Goal: Information Seeking & Learning: Learn about a topic

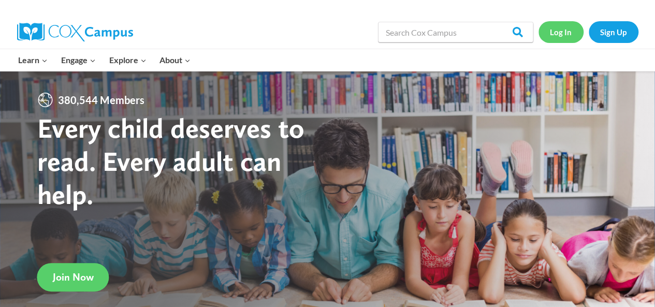
click at [566, 27] on link "Log In" at bounding box center [561, 31] width 45 height 21
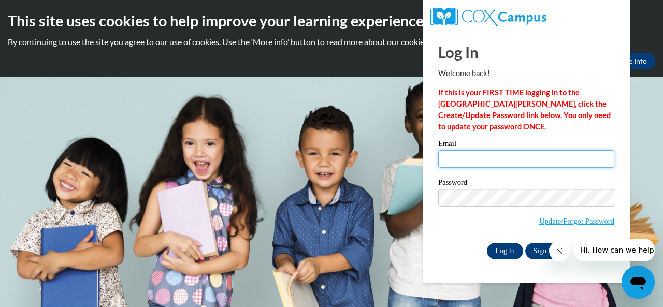
type input "hood.esperanza.l@muscogee.k12.ga.us"
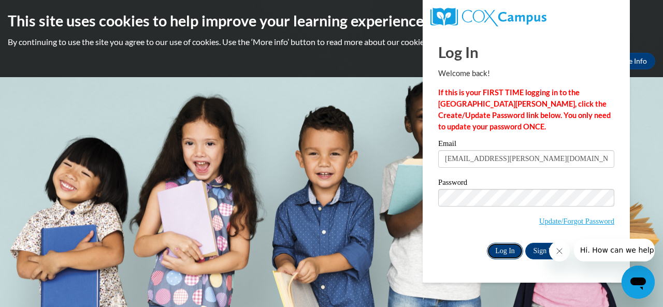
click at [506, 252] on input "Log In" at bounding box center [505, 251] width 36 height 17
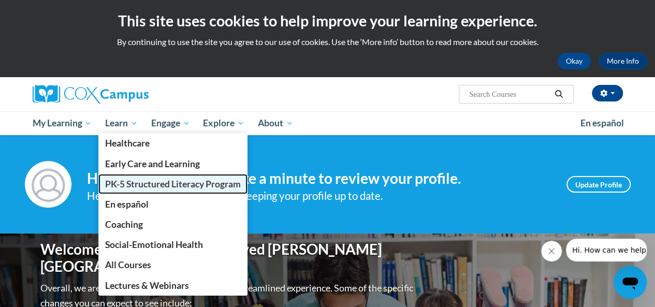
click at [132, 183] on span "PK-5 Structured Literacy Program" at bounding box center [173, 184] width 136 height 11
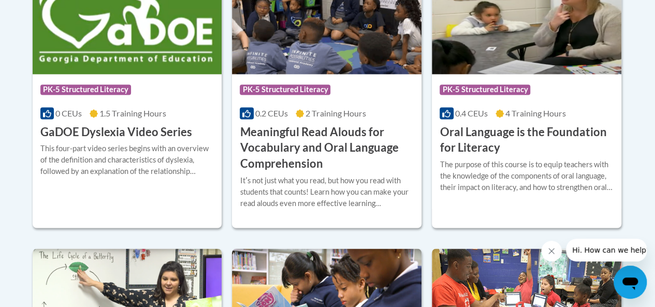
scroll to position [829, 0]
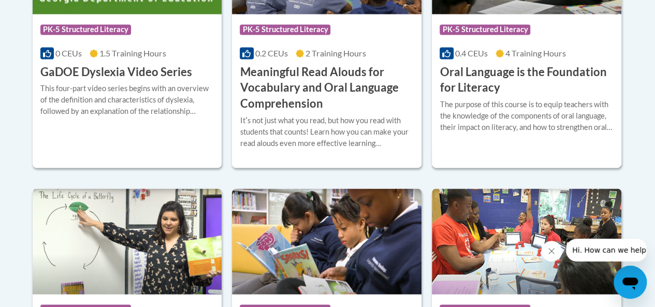
click at [483, 75] on h3 "Oral Language is the Foundation for Literacy" at bounding box center [527, 80] width 174 height 32
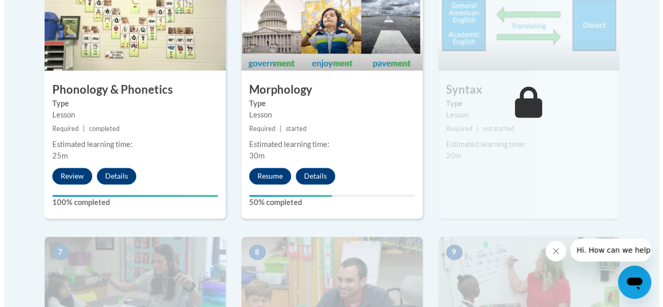
scroll to position [725, 0]
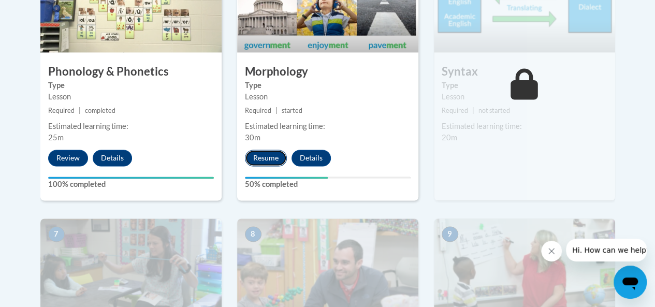
click at [262, 154] on button "Resume" at bounding box center [266, 158] width 42 height 17
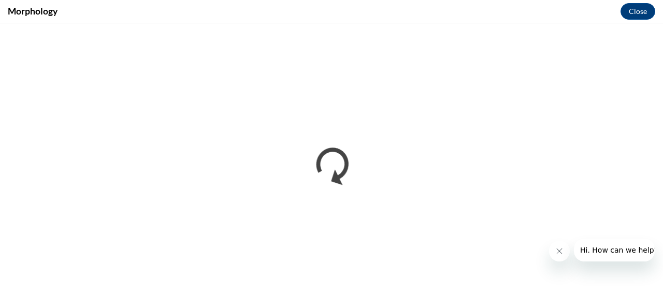
scroll to position [0, 0]
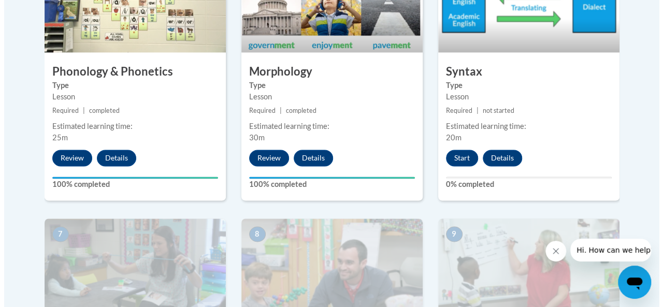
scroll to position [777, 0]
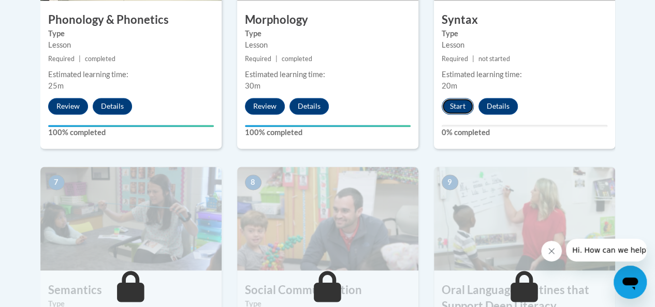
click at [456, 108] on button "Start" at bounding box center [458, 106] width 32 height 17
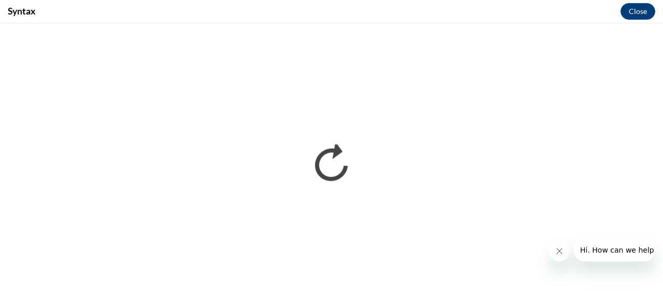
scroll to position [0, 0]
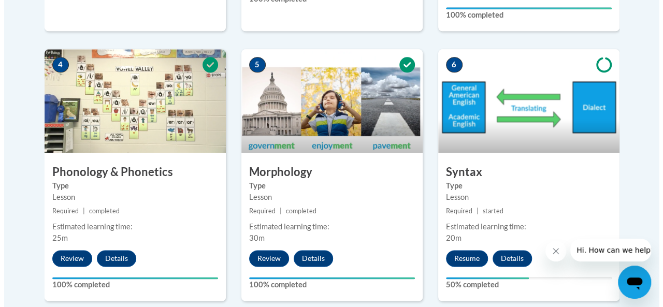
scroll to position [725, 0]
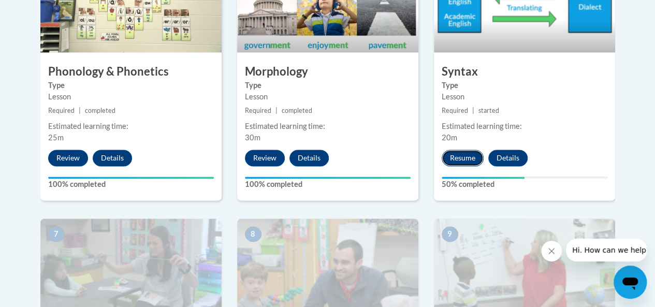
click at [475, 160] on button "Resume" at bounding box center [463, 158] width 42 height 17
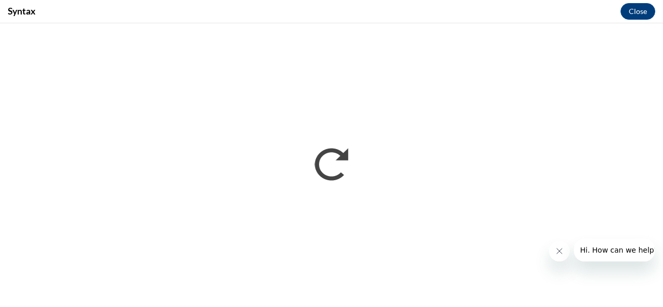
scroll to position [0, 0]
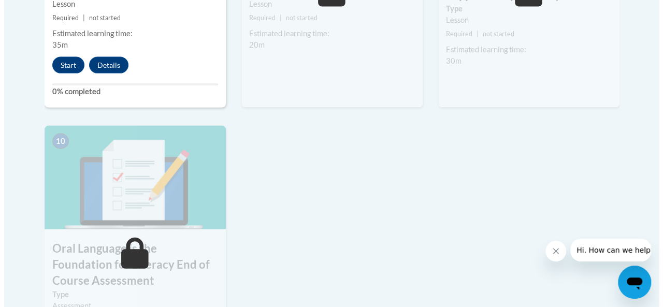
scroll to position [1036, 0]
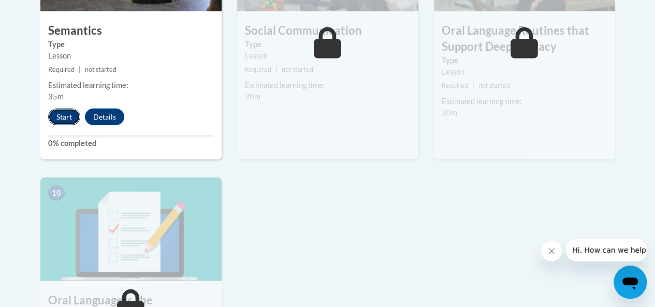
click at [58, 116] on button "Start" at bounding box center [64, 117] width 32 height 17
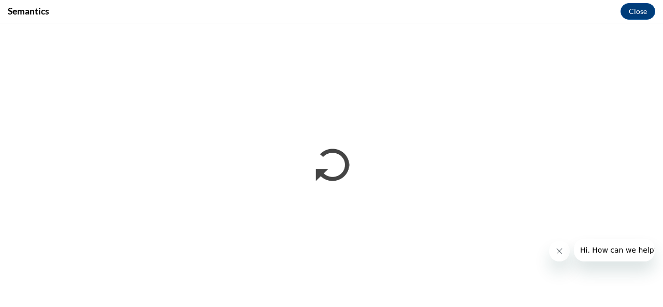
scroll to position [0, 0]
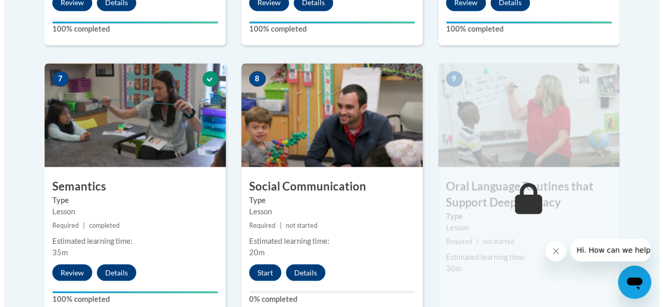
scroll to position [932, 0]
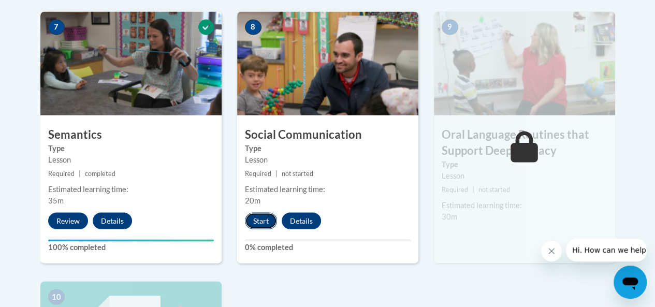
click at [261, 223] on button "Start" at bounding box center [261, 220] width 32 height 17
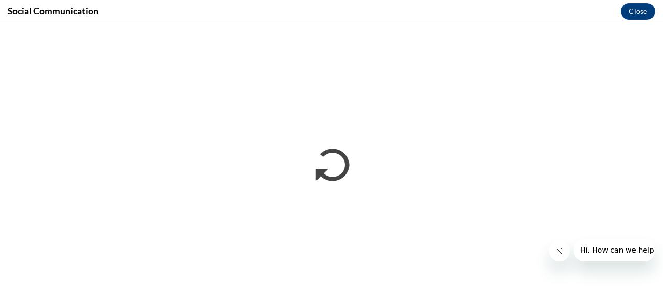
scroll to position [0, 0]
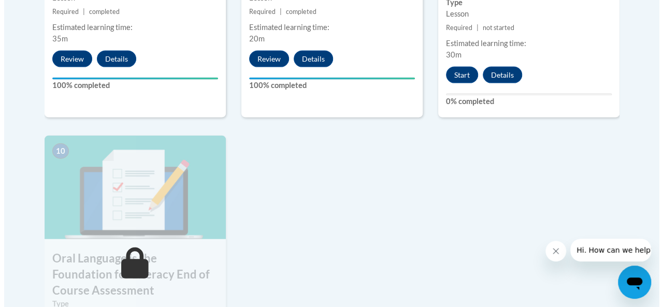
scroll to position [984, 0]
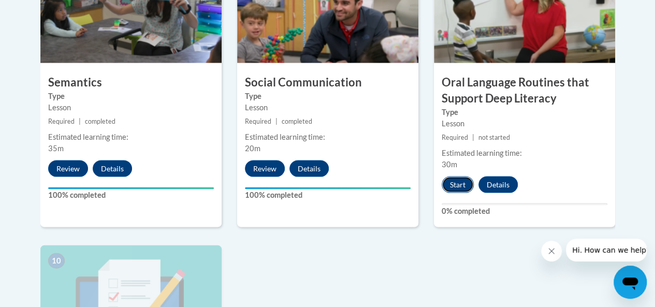
click at [458, 185] on button "Start" at bounding box center [458, 185] width 32 height 17
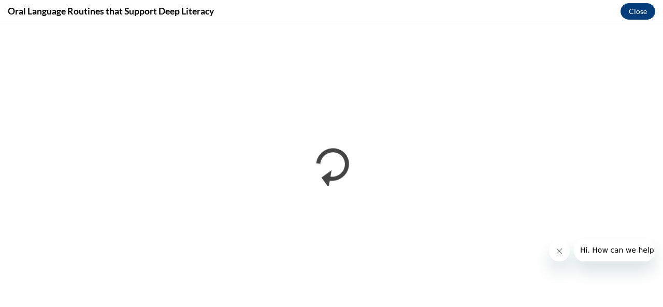
scroll to position [0, 0]
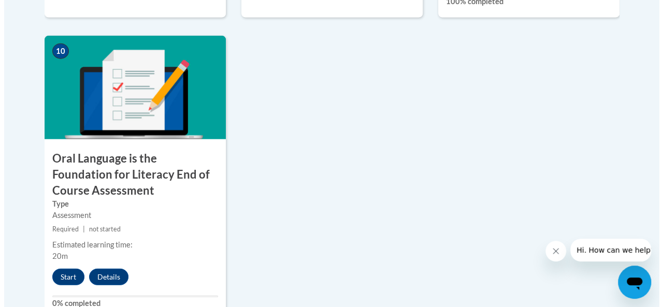
scroll to position [1243, 0]
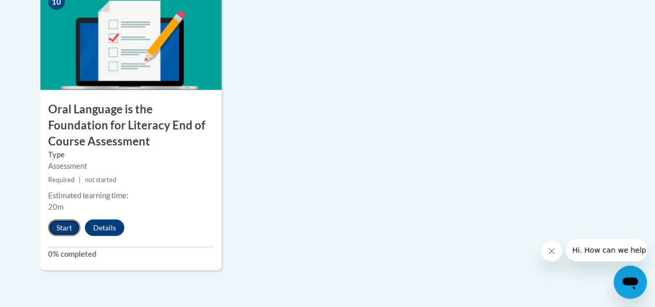
click at [71, 229] on button "Start" at bounding box center [64, 228] width 32 height 17
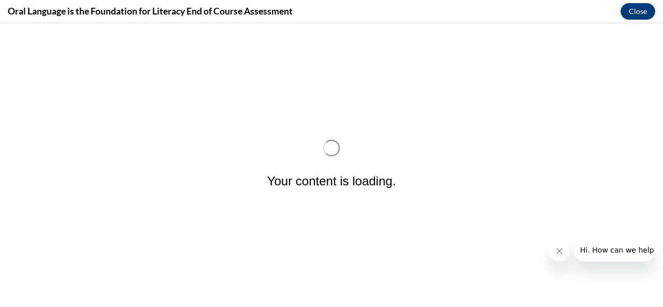
scroll to position [0, 0]
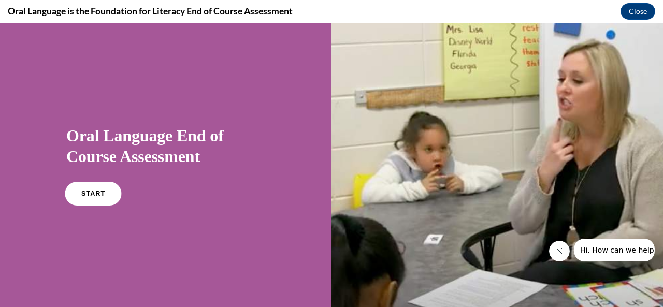
click at [100, 199] on link "START" at bounding box center [93, 194] width 56 height 24
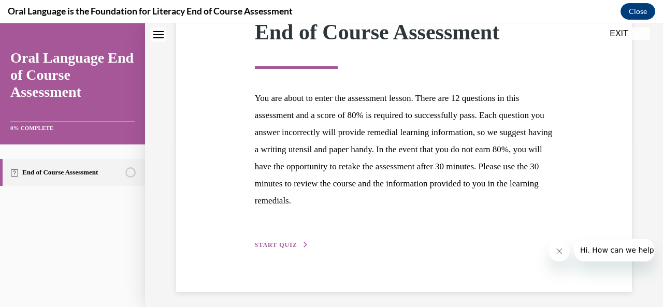
scroll to position [168, 0]
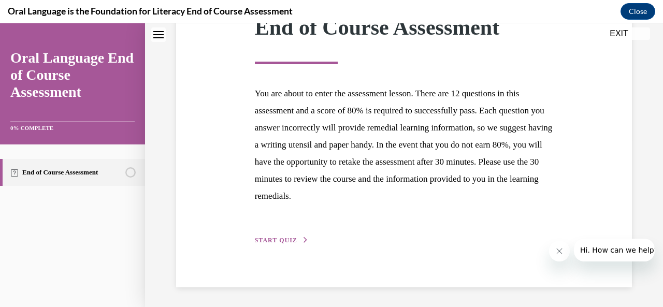
click at [276, 243] on button "START QUIZ" at bounding box center [282, 240] width 54 height 9
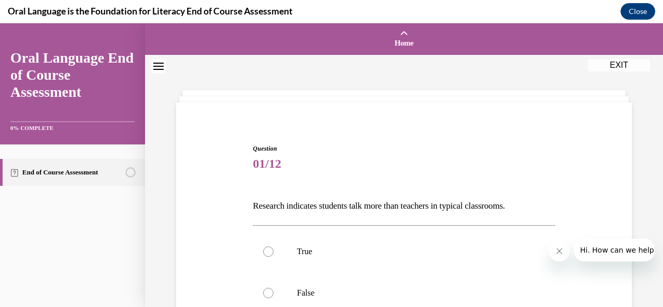
scroll to position [52, 0]
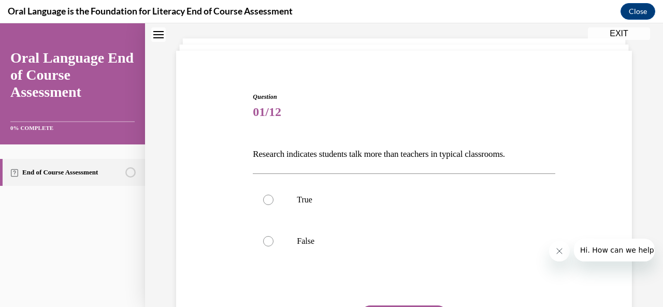
click at [257, 155] on p "Research indicates students talk more than teachers in typical classrooms." at bounding box center [404, 155] width 302 height 18
drag, startPoint x: 249, startPoint y: 155, endPoint x: 536, endPoint y: 147, distance: 287.1
click at [536, 147] on div "Question 01/12 Research indicates students talk more than teachers in typical c…" at bounding box center [403, 234] width 307 height 314
copy p "Research indicates students talk more than teachers in typical classrooms."
click at [272, 240] on label "False" at bounding box center [404, 241] width 302 height 41
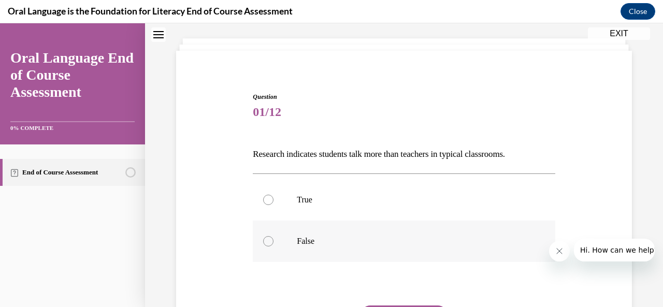
click at [272, 240] on input "False" at bounding box center [268, 241] width 10 height 10
radio input "true"
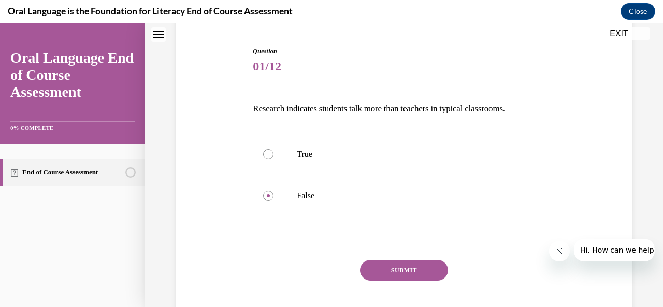
scroll to position [155, 0]
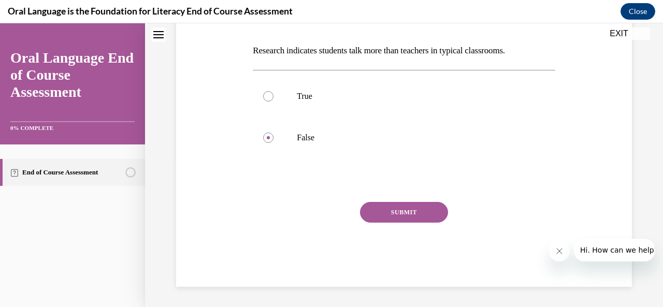
click at [402, 210] on button "SUBMIT" at bounding box center [404, 212] width 88 height 21
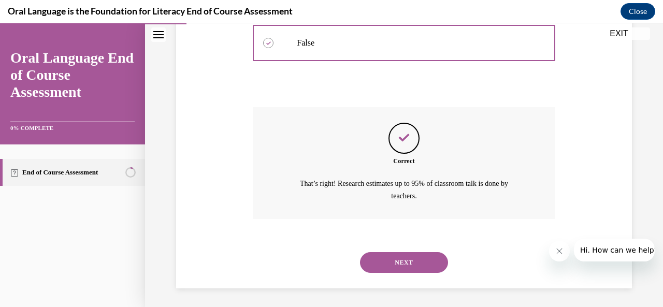
scroll to position [251, 0]
click at [400, 264] on button "NEXT" at bounding box center [404, 261] width 88 height 21
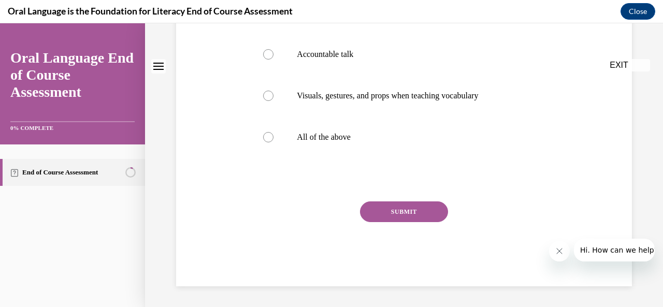
scroll to position [0, 0]
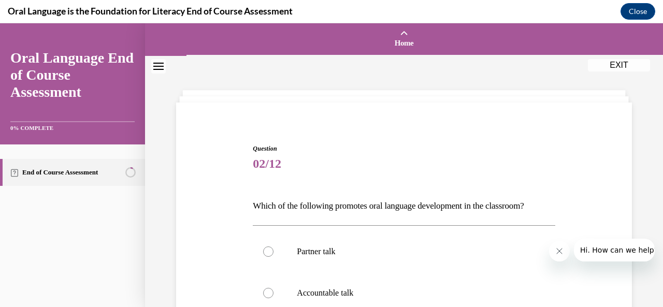
drag, startPoint x: 248, startPoint y: 199, endPoint x: 550, endPoint y: 197, distance: 302.0
copy p "Which of the following promotes oral language development in the classroom?"
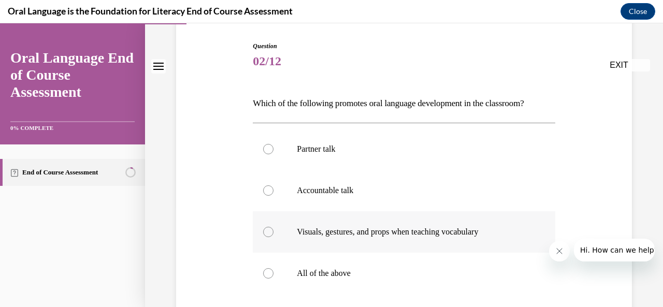
scroll to position [104, 0]
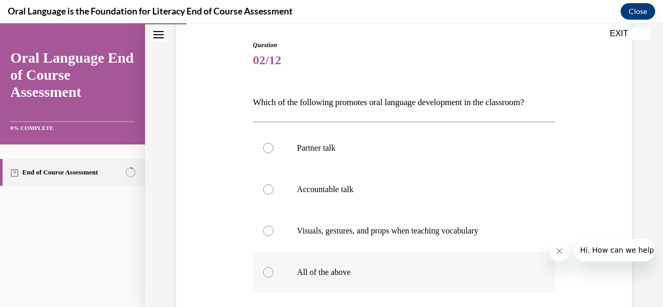
click at [264, 274] on div at bounding box center [268, 272] width 10 height 10
click at [264, 274] on input "All of the above" at bounding box center [268, 272] width 10 height 10
radio input "true"
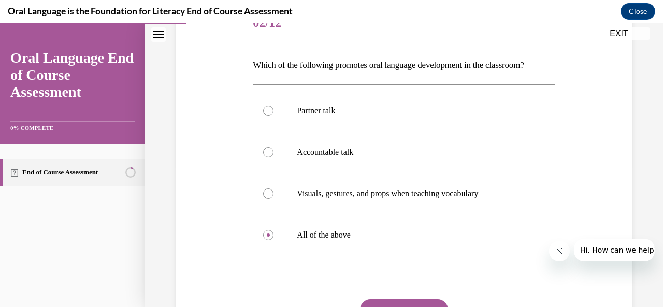
scroll to position [238, 0]
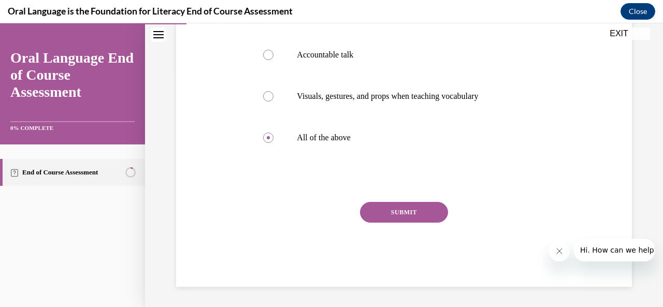
click at [387, 211] on button "SUBMIT" at bounding box center [404, 212] width 88 height 21
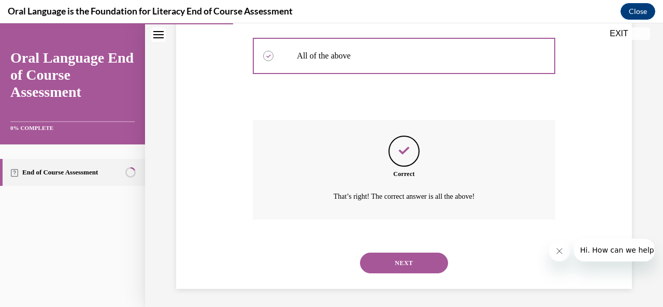
scroll to position [322, 0]
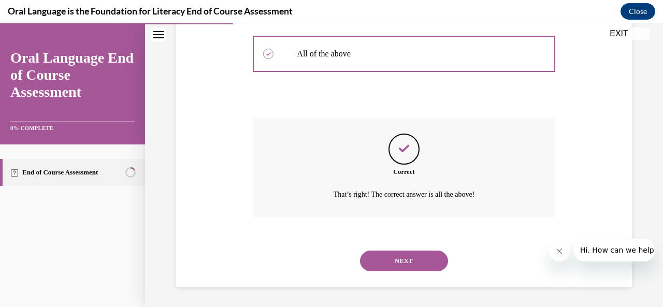
click at [415, 267] on button "NEXT" at bounding box center [404, 261] width 88 height 21
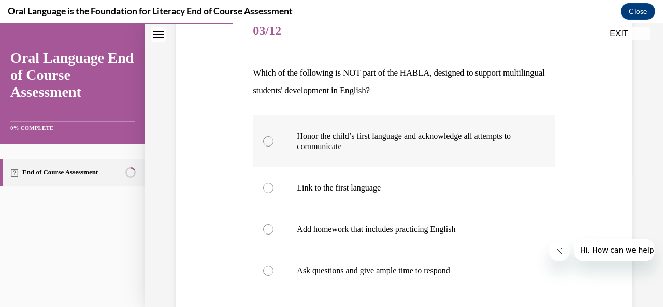
scroll to position [155, 0]
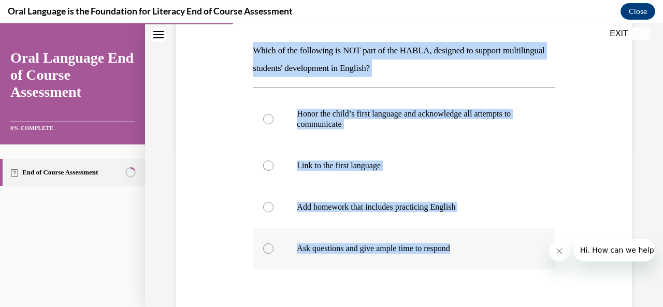
drag, startPoint x: 244, startPoint y: 44, endPoint x: 474, endPoint y: 246, distance: 306.1
click at [474, 246] on div "Question 03/12 Which of the following is NOT part of the HABLA, designed to sup…" at bounding box center [404, 178] width 461 height 440
copy div "Which of the following is NOT part of the HABLA, designed to support multilingu…"
click at [214, 214] on div "Question 03/12 Which of the following is NOT part of the HABLA, designed to sup…" at bounding box center [404, 178] width 461 height 440
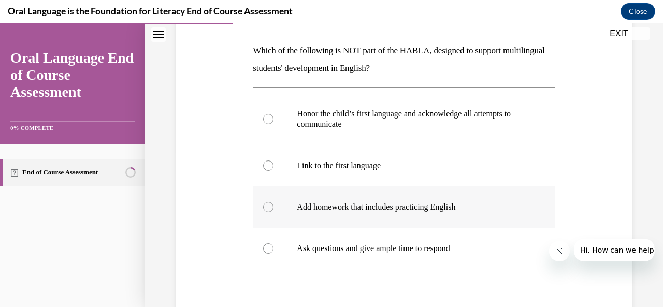
click at [266, 204] on div at bounding box center [268, 207] width 10 height 10
click at [266, 204] on input "Add homework that includes practicing English" at bounding box center [268, 207] width 10 height 10
radio input "true"
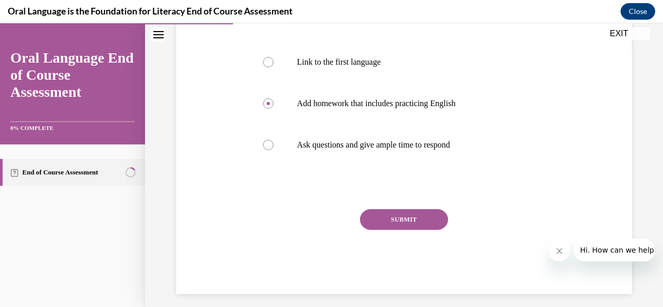
click at [374, 212] on button "SUBMIT" at bounding box center [404, 219] width 88 height 21
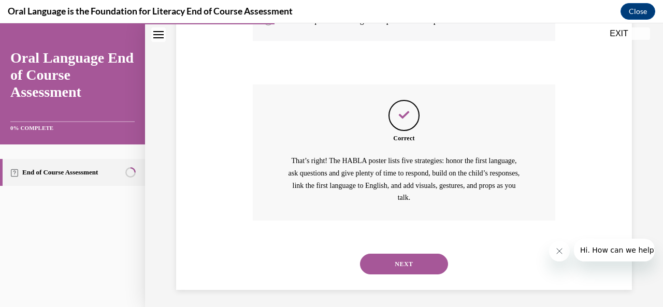
scroll to position [387, 0]
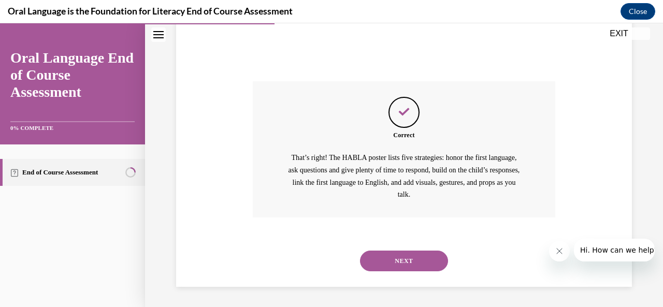
click at [405, 260] on button "NEXT" at bounding box center [404, 261] width 88 height 21
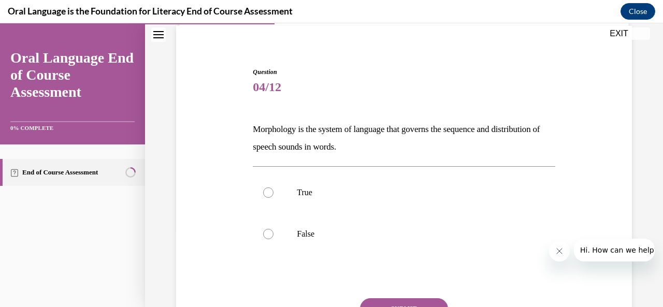
scroll to position [104, 0]
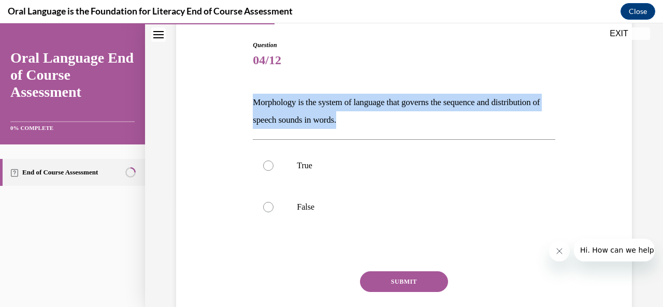
drag, startPoint x: 252, startPoint y: 100, endPoint x: 415, endPoint y: 122, distance: 164.6
click at [415, 122] on p "Morphology is the system of language that governs the sequence and distribution…" at bounding box center [404, 111] width 302 height 35
copy p "Morphology is the system of language that governs the sequence and distribution…"
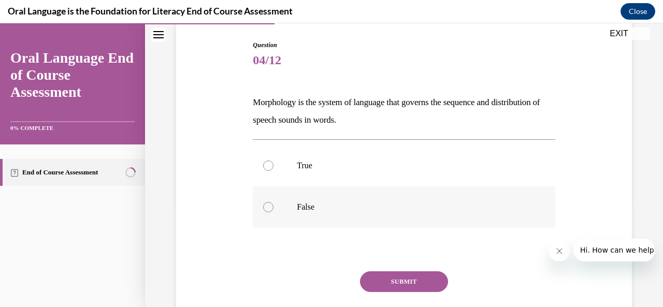
click at [268, 206] on div at bounding box center [268, 207] width 10 height 10
click at [268, 206] on input "False" at bounding box center [268, 207] width 10 height 10
radio input "true"
click at [401, 284] on button "SUBMIT" at bounding box center [404, 281] width 88 height 21
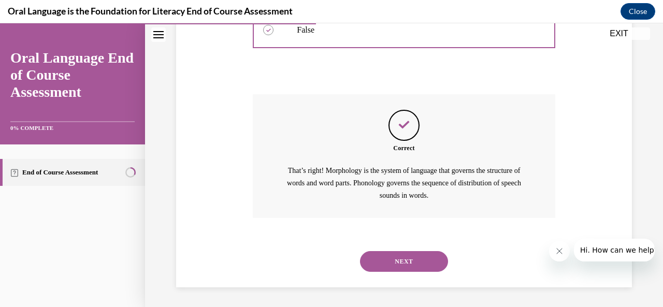
scroll to position [281, 0]
click at [431, 262] on button "NEXT" at bounding box center [404, 261] width 88 height 21
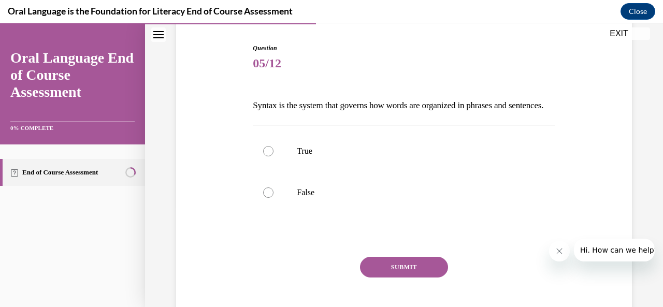
scroll to position [104, 0]
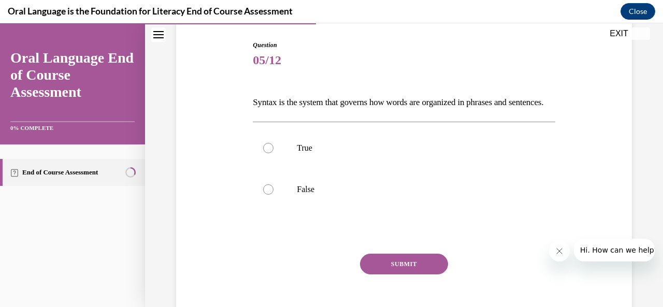
drag, startPoint x: 243, startPoint y: 102, endPoint x: 299, endPoint y: 128, distance: 62.6
click at [299, 128] on div "Question 05/12 Syntax is the system that governs how words are organized in phr…" at bounding box center [404, 173] width 461 height 329
copy p "Syntax is the system that governs how words are organized in phrases and senten…"
click at [268, 153] on div at bounding box center [268, 148] width 10 height 10
click at [268, 153] on input "True" at bounding box center [268, 148] width 10 height 10
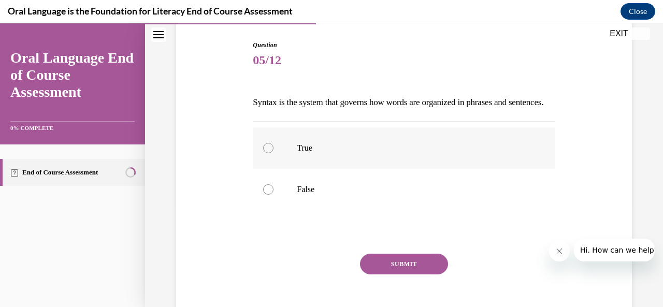
radio input "true"
click at [407, 275] on button "SUBMIT" at bounding box center [404, 264] width 88 height 21
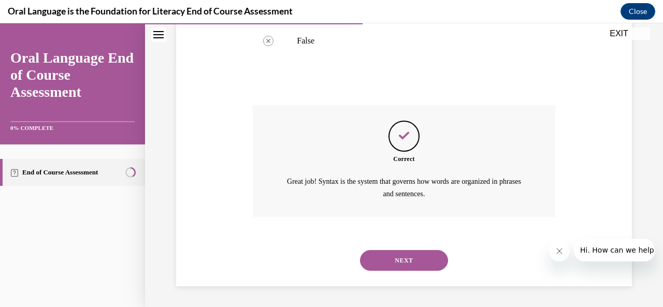
scroll to position [269, 0]
click at [432, 255] on button "NEXT" at bounding box center [404, 260] width 88 height 21
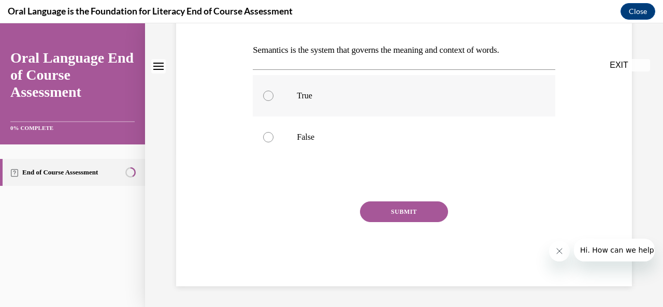
scroll to position [0, 0]
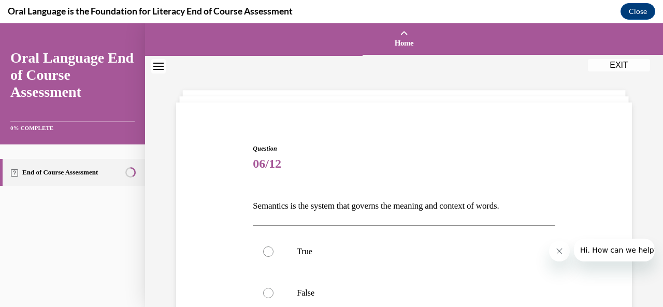
drag, startPoint x: 255, startPoint y: 205, endPoint x: 537, endPoint y: 209, distance: 281.8
click at [537, 209] on p "Semantics is the system that governs the meaning and context of words." at bounding box center [404, 206] width 302 height 18
drag, startPoint x: 487, startPoint y: 210, endPoint x: 459, endPoint y: 232, distance: 35.8
click at [460, 230] on div "True False" at bounding box center [404, 272] width 302 height 94
drag, startPoint x: 245, startPoint y: 195, endPoint x: 524, endPoint y: 210, distance: 279.5
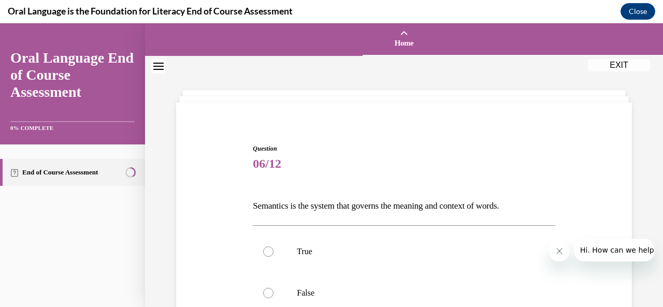
click at [524, 210] on div "Question 06/12 Semantics is the system that governs the meaning and context of …" at bounding box center [404, 277] width 461 height 329
drag, startPoint x: 507, startPoint y: 219, endPoint x: 540, endPoint y: 203, distance: 36.6
click at [541, 203] on p "Semantics is the system that governs the meaning and context of words." at bounding box center [404, 206] width 302 height 18
drag, startPoint x: 255, startPoint y: 203, endPoint x: 538, endPoint y: 206, distance: 282.8
click at [538, 206] on p "Semantics is the system that governs the meaning and context of words." at bounding box center [404, 206] width 302 height 18
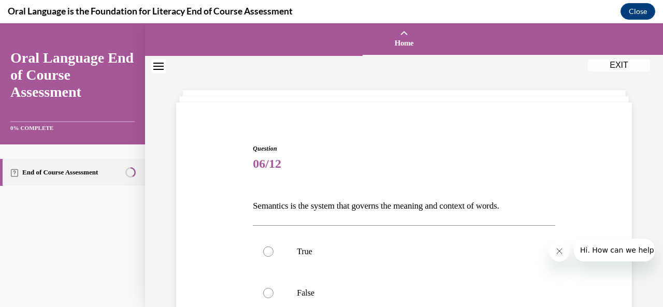
copy p "Semantics is the system that governs the meaning and context of words."
click at [299, 192] on div "Question 06/12 Semantics is the system that governs the meaning and context of …" at bounding box center [404, 293] width 302 height 298
click at [272, 255] on label "True" at bounding box center [404, 251] width 302 height 41
click at [272, 255] on input "True" at bounding box center [268, 252] width 10 height 10
radio input "true"
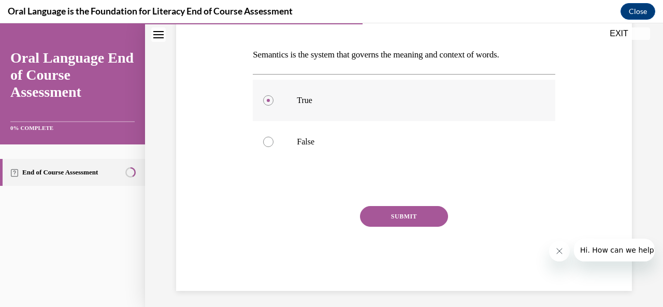
scroll to position [155, 0]
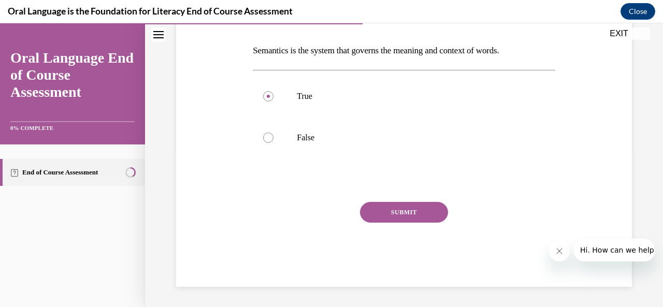
click at [396, 212] on button "SUBMIT" at bounding box center [404, 212] width 88 height 21
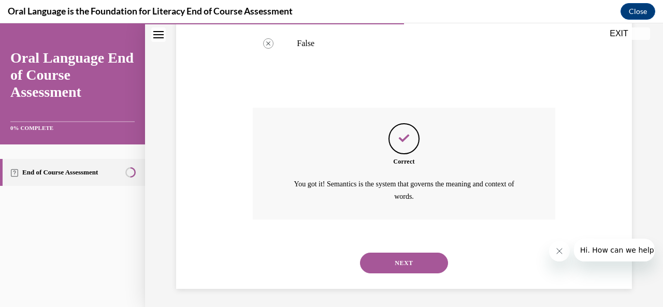
scroll to position [251, 0]
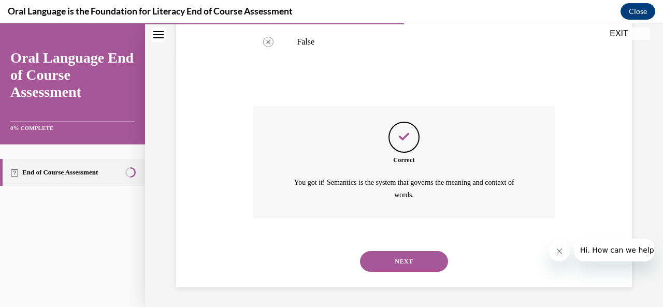
click at [408, 268] on button "NEXT" at bounding box center [404, 261] width 88 height 21
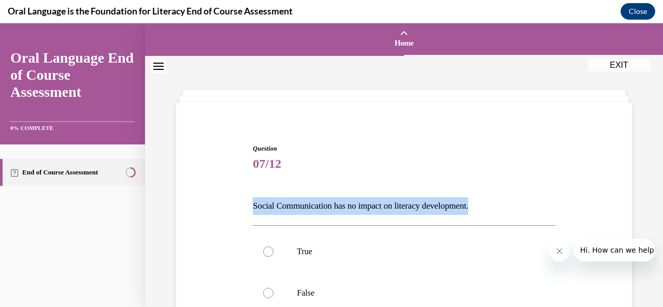
drag, startPoint x: 246, startPoint y: 203, endPoint x: 484, endPoint y: 206, distance: 238.8
click at [484, 206] on div "Question 07/12 Social Communication has no impact on literacy development. True…" at bounding box center [404, 277] width 461 height 329
click at [300, 211] on p "Social Communication has no impact on literacy development." at bounding box center [404, 206] width 302 height 18
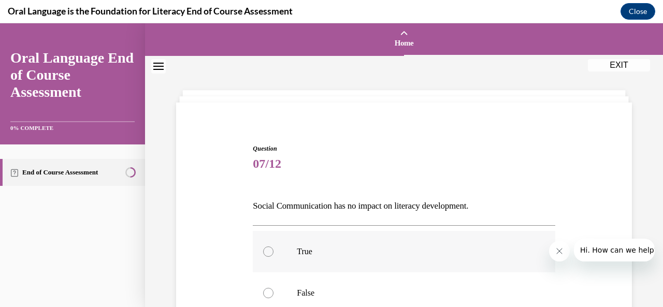
click at [270, 255] on div at bounding box center [268, 252] width 10 height 10
click at [270, 255] on input "True" at bounding box center [268, 252] width 10 height 10
radio input "true"
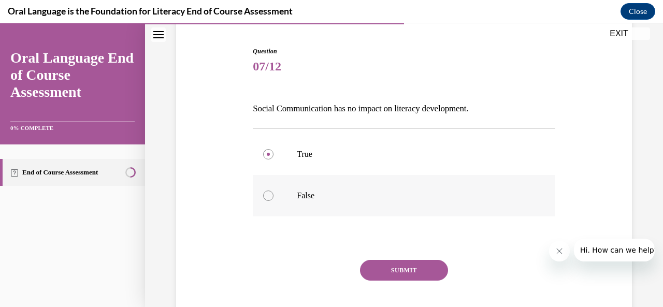
scroll to position [104, 0]
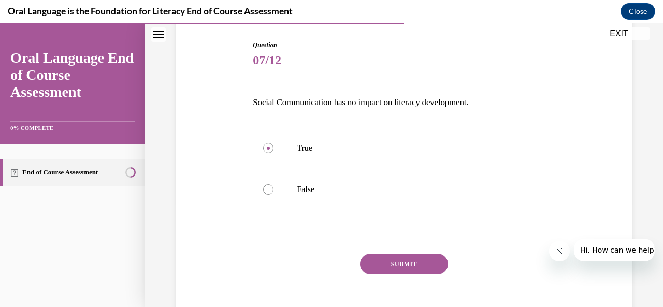
click at [405, 267] on button "SUBMIT" at bounding box center [404, 264] width 88 height 21
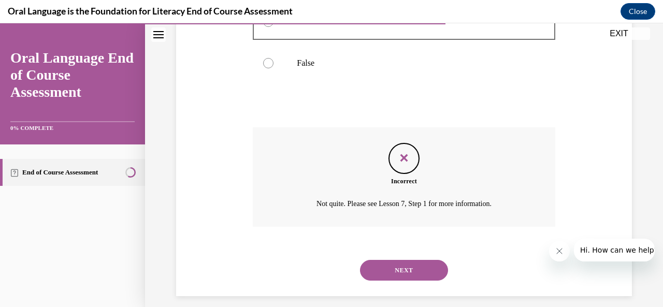
scroll to position [239, 0]
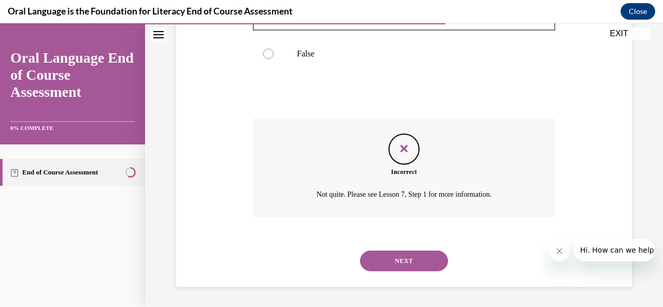
click at [402, 262] on button "NEXT" at bounding box center [404, 261] width 88 height 21
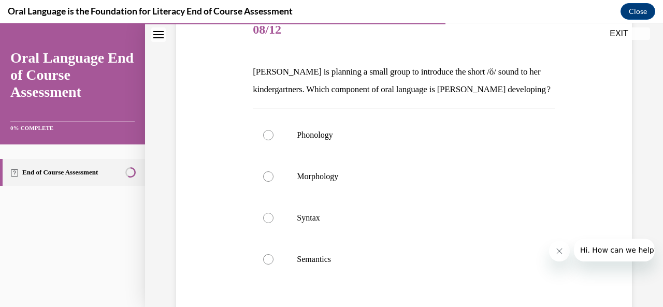
scroll to position [155, 0]
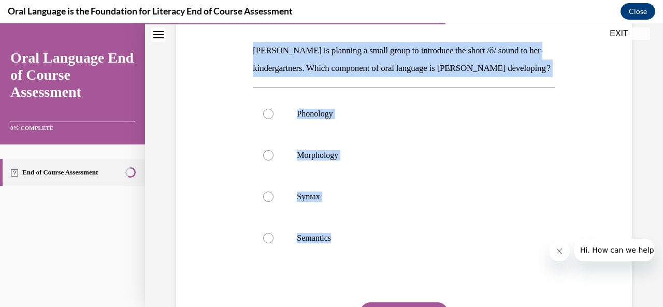
drag, startPoint x: 252, startPoint y: 45, endPoint x: 335, endPoint y: 277, distance: 246.4
click at [335, 277] on div "Question 08/12 Mrs. Coleman is planning a small group to introduce the short /ŏ…" at bounding box center [404, 188] width 302 height 399
copy div "Mrs. Coleman is planning a small group to introduce the short /ŏ/ sound to her …"
click at [369, 99] on div "Question 08/12 Mrs. Coleman is planning a small group to introduce the short /ŏ…" at bounding box center [404, 188] width 302 height 399
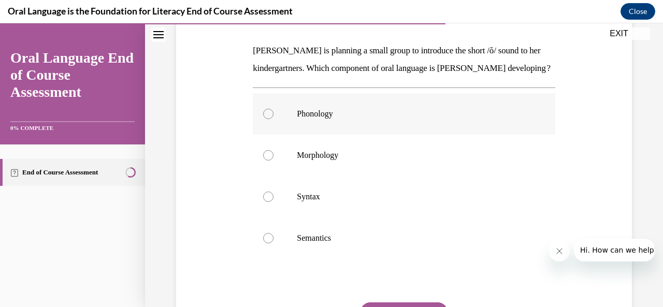
click at [267, 119] on div at bounding box center [268, 114] width 10 height 10
click at [267, 119] on input "Phonology" at bounding box center [268, 114] width 10 height 10
radio input "true"
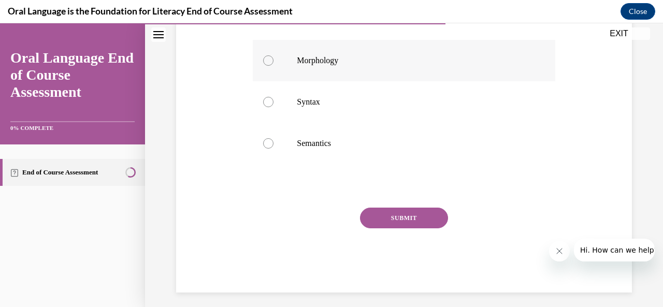
scroll to position [259, 0]
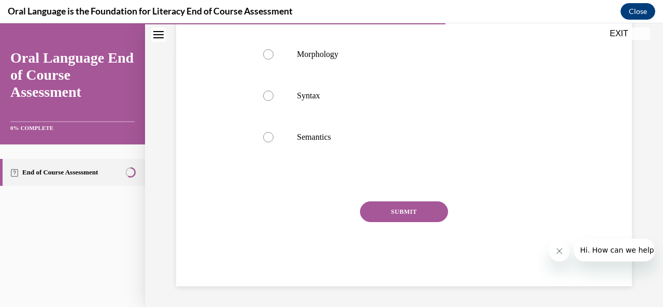
click at [401, 222] on button "SUBMIT" at bounding box center [404, 211] width 88 height 21
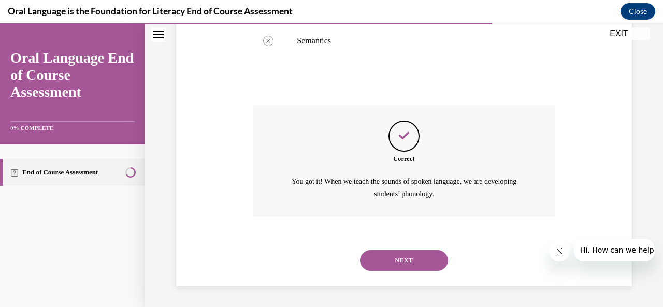
scroll to position [369, 0]
click at [401, 256] on button "NEXT" at bounding box center [404, 260] width 88 height 21
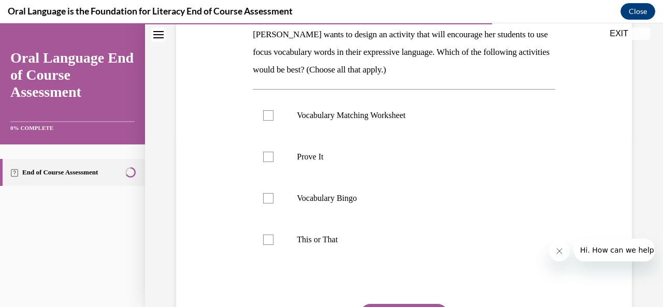
scroll to position [155, 0]
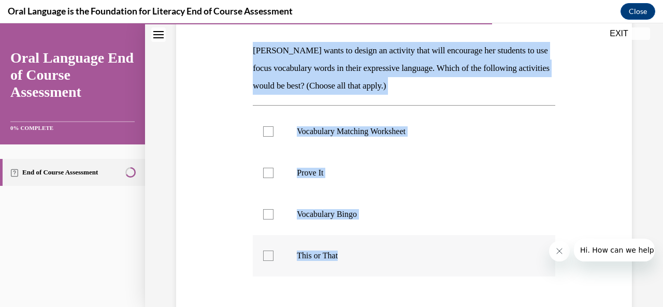
drag, startPoint x: 252, startPoint y: 50, endPoint x: 381, endPoint y: 247, distance: 235.2
click at [381, 247] on div "Question 09/12 Mrs. Butler wants to design an activity that will encourage her …" at bounding box center [404, 197] width 302 height 416
copy div "Mrs. Butler wants to design an activity that will encourage her students to use…"
click at [498, 99] on div "Question 09/12 Mrs. Butler wants to design an activity that will encourage her …" at bounding box center [404, 197] width 302 height 416
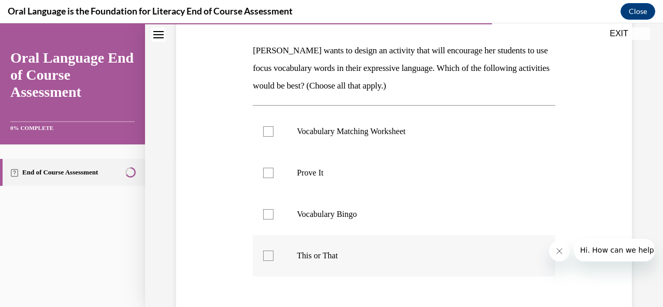
click at [269, 259] on div at bounding box center [268, 256] width 10 height 10
click at [269, 259] on input "This or That" at bounding box center [268, 256] width 10 height 10
checkbox input "true"
click at [269, 171] on div at bounding box center [268, 173] width 10 height 10
click at [269, 171] on input "Prove It" at bounding box center [268, 173] width 10 height 10
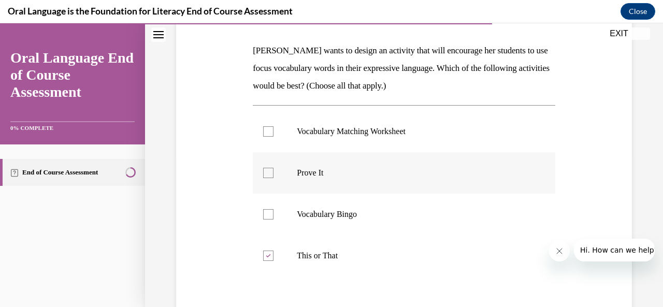
checkbox input "true"
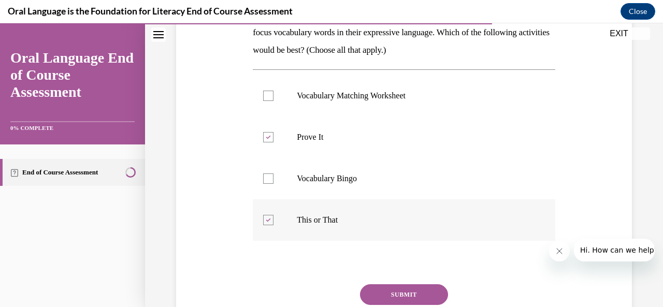
scroll to position [207, 0]
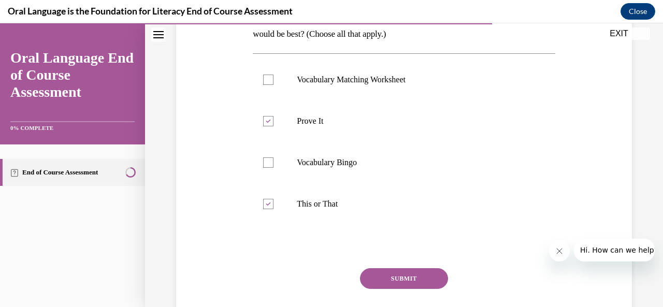
click at [418, 280] on button "SUBMIT" at bounding box center [404, 278] width 88 height 21
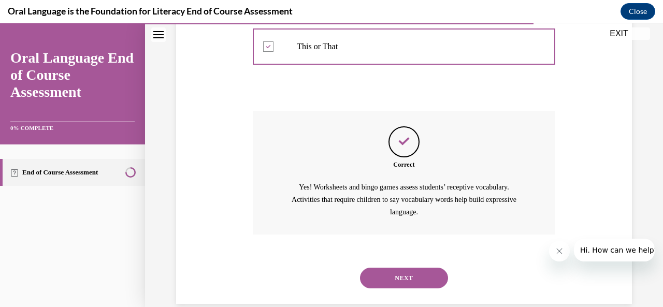
scroll to position [382, 0]
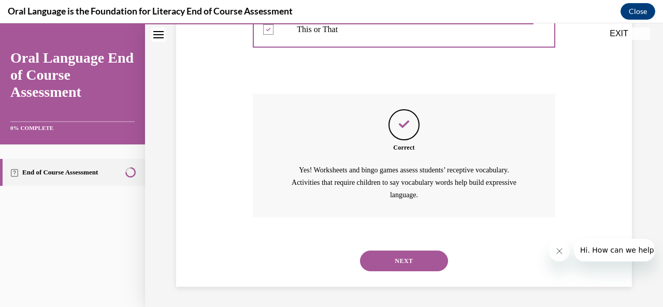
click at [430, 261] on button "NEXT" at bounding box center [404, 261] width 88 height 21
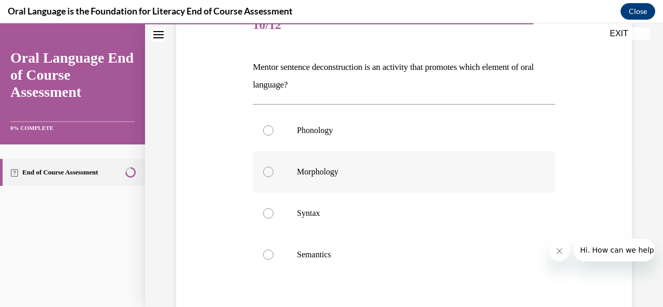
scroll to position [155, 0]
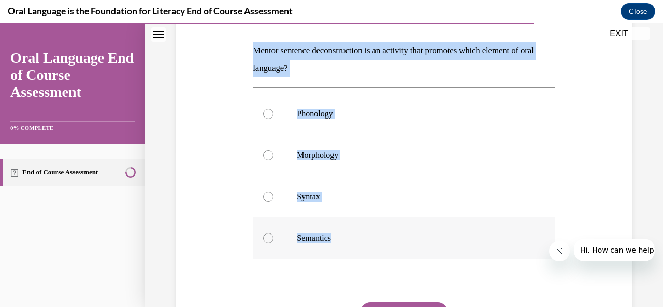
drag, startPoint x: 251, startPoint y: 43, endPoint x: 335, endPoint y: 247, distance: 220.2
click at [335, 247] on div "Question 10/12 Mentor sentence deconstruction is an activity that promotes whic…" at bounding box center [403, 180] width 307 height 414
copy div "Mentor sentence deconstruction is an activity that promotes which element of or…"
click at [348, 74] on p "Mentor sentence deconstruction is an activity that promotes which element of or…" at bounding box center [404, 59] width 302 height 35
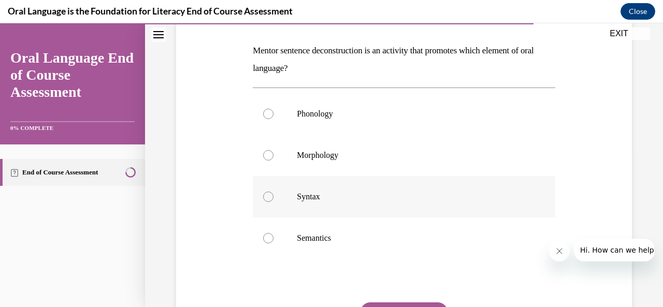
click at [264, 198] on div at bounding box center [268, 197] width 10 height 10
click at [264, 198] on input "Syntax" at bounding box center [268, 197] width 10 height 10
radio input "true"
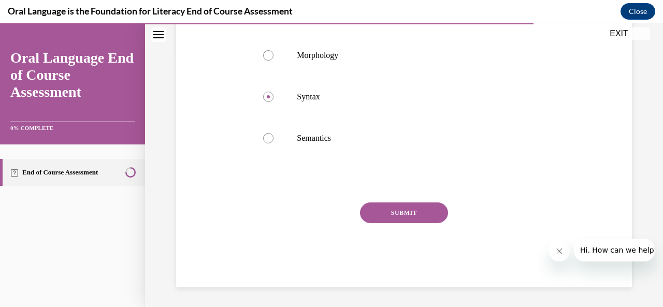
scroll to position [256, 0]
click at [419, 207] on button "SUBMIT" at bounding box center [404, 212] width 88 height 21
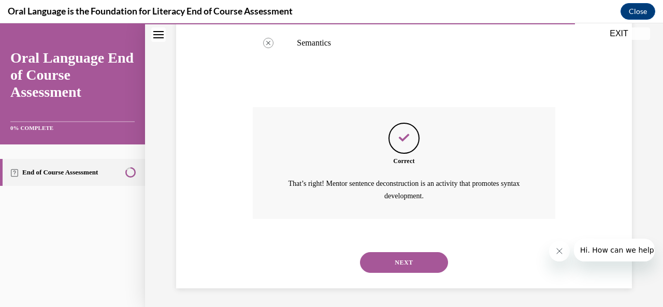
scroll to position [352, 0]
click at [398, 264] on button "NEXT" at bounding box center [404, 261] width 88 height 21
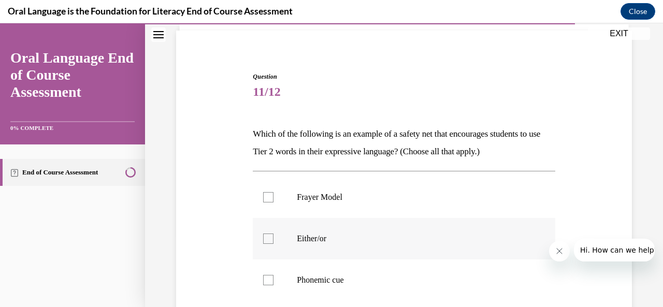
scroll to position [104, 0]
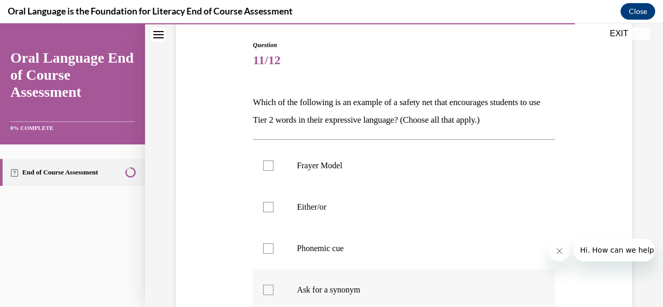
drag, startPoint x: 250, startPoint y: 97, endPoint x: 375, endPoint y: 299, distance: 237.7
click at [375, 299] on div "Question 11/12 Which of the following is an example of a safety net that encour…" at bounding box center [403, 232] width 307 height 414
copy div "Which of the following is an example of a safety net that encourages students t…"
click at [356, 132] on div "Question 11/12 Which of the following is an example of a safety net that encour…" at bounding box center [404, 239] width 302 height 399
click at [273, 165] on label "Frayer Model" at bounding box center [404, 165] width 302 height 41
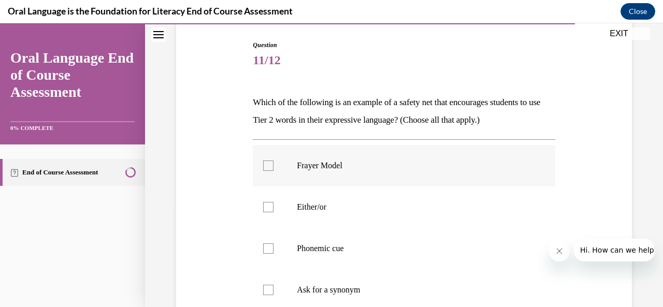
click at [273, 165] on input "Frayer Model" at bounding box center [268, 166] width 10 height 10
checkbox input "true"
click at [269, 291] on div at bounding box center [268, 290] width 10 height 10
click at [269, 291] on input "Ask for a synonym" at bounding box center [268, 290] width 10 height 10
checkbox input "true"
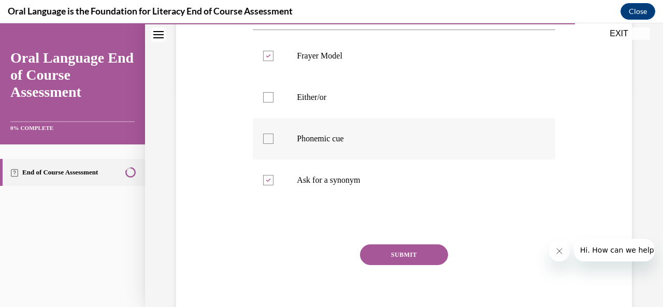
scroll to position [256, 0]
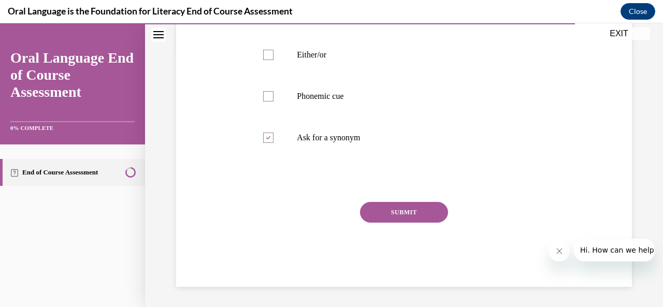
click at [431, 216] on button "SUBMIT" at bounding box center [404, 212] width 88 height 21
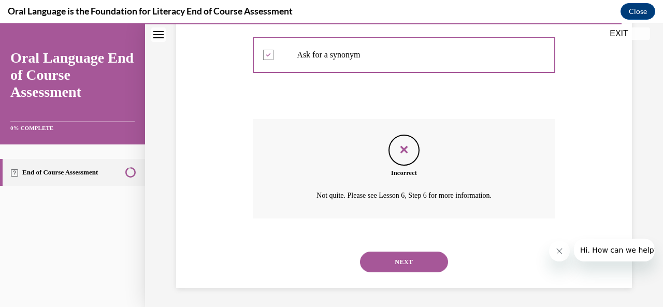
scroll to position [340, 0]
click at [409, 258] on button "NEXT" at bounding box center [404, 261] width 88 height 21
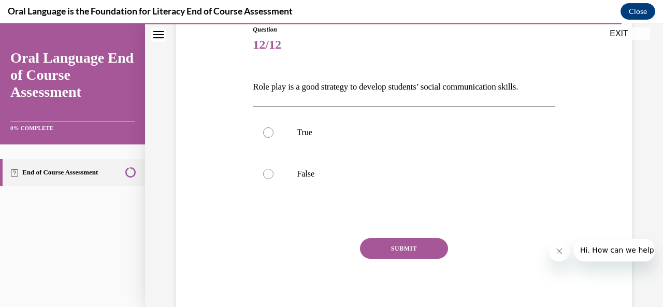
scroll to position [104, 0]
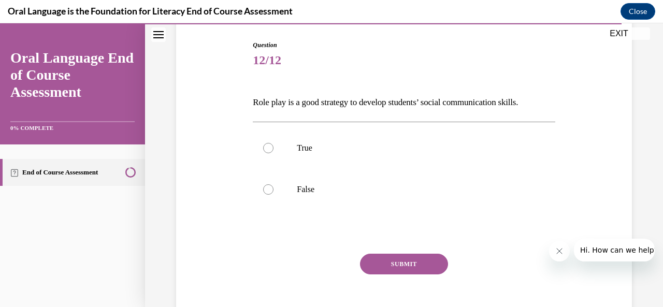
drag, startPoint x: 250, startPoint y: 98, endPoint x: 551, endPoint y: 99, distance: 301.4
click at [551, 99] on div "Question 12/12 Role play is a good strategy to develop students’ social communi…" at bounding box center [404, 173] width 461 height 329
click at [232, 104] on div "Question 12/12 Role play is a good strategy to develop students’ social communi…" at bounding box center [404, 173] width 461 height 329
click at [268, 148] on div at bounding box center [268, 148] width 10 height 10
click at [268, 148] on input "True" at bounding box center [268, 148] width 10 height 10
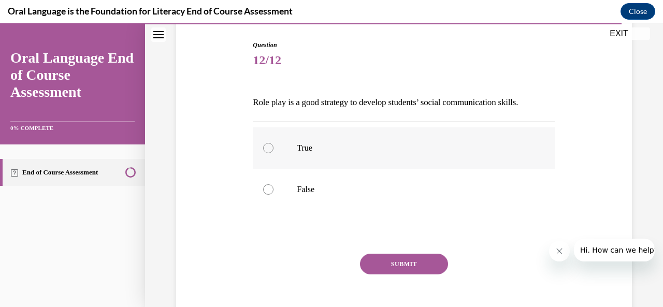
radio input "true"
click at [388, 267] on button "SUBMIT" at bounding box center [404, 264] width 88 height 21
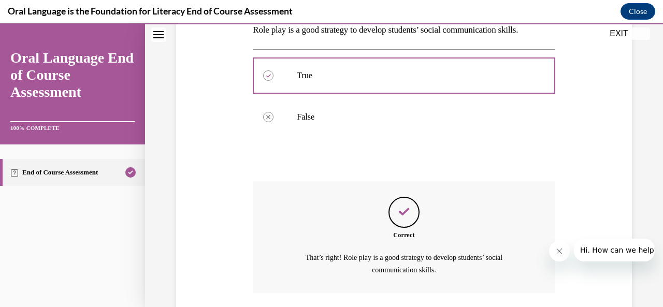
scroll to position [251, 0]
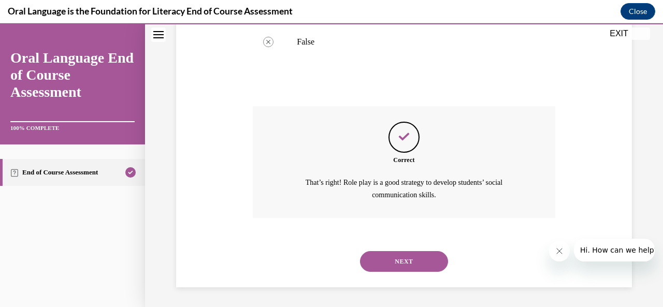
click at [401, 258] on button "NEXT" at bounding box center [404, 261] width 88 height 21
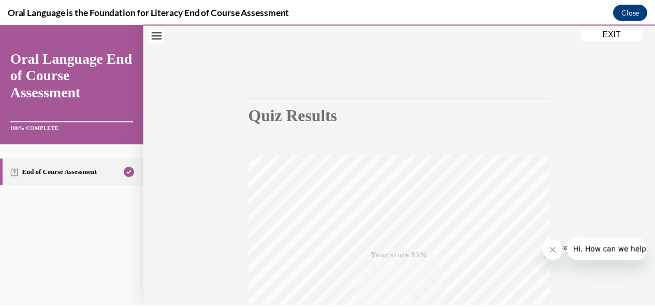
scroll to position [39, 0]
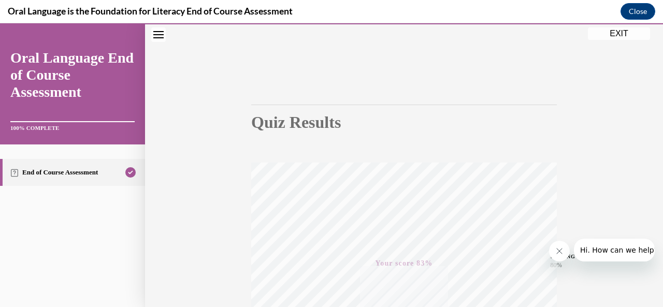
click at [620, 33] on button "EXIT" at bounding box center [619, 33] width 62 height 12
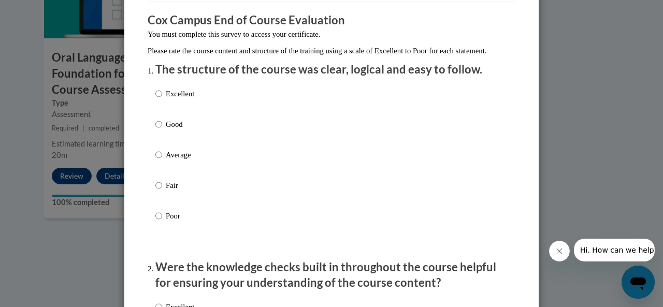
scroll to position [0, 0]
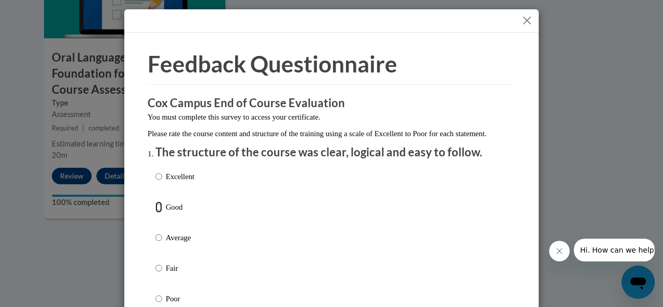
click at [155, 213] on input "Good" at bounding box center [158, 206] width 7 height 11
radio input "true"
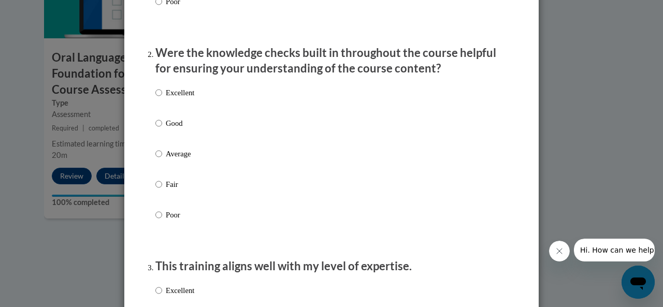
scroll to position [311, 0]
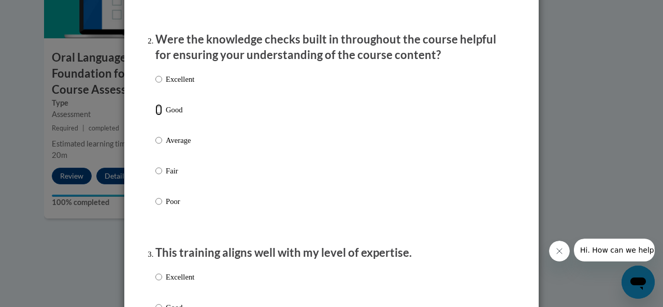
click at [155, 116] on input "Good" at bounding box center [158, 109] width 7 height 11
radio input "true"
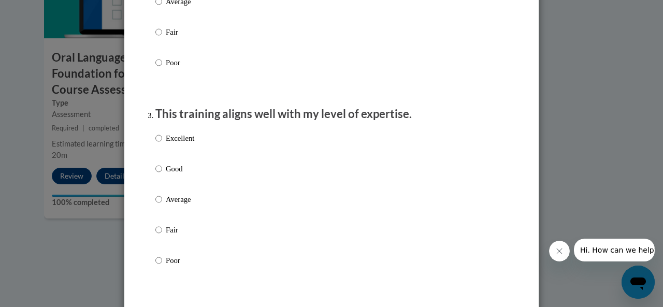
scroll to position [466, 0]
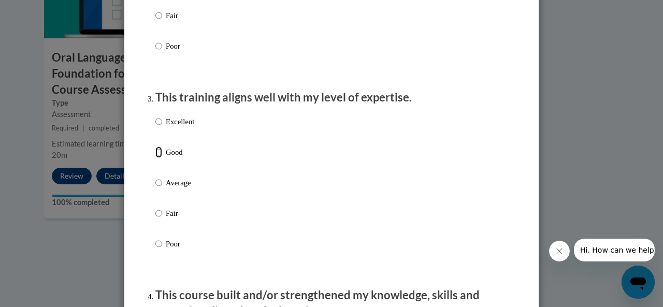
click at [156, 158] on input "Good" at bounding box center [158, 152] width 7 height 11
radio input "true"
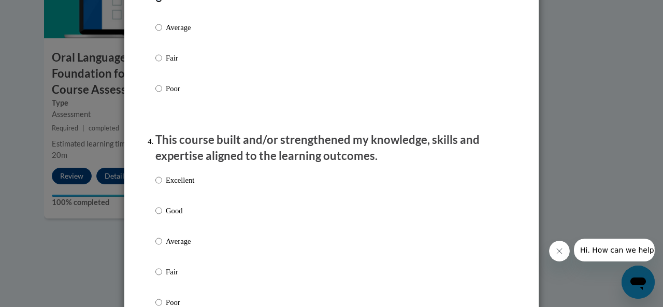
scroll to position [673, 0]
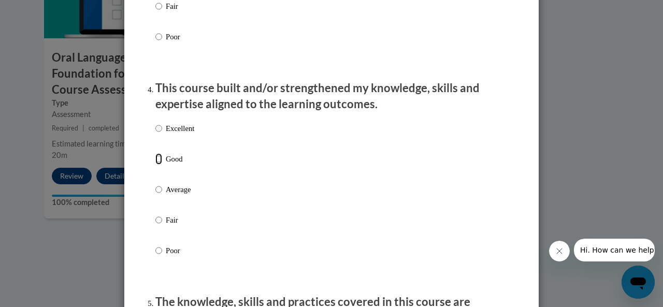
click at [155, 165] on input "Good" at bounding box center [158, 158] width 7 height 11
radio input "true"
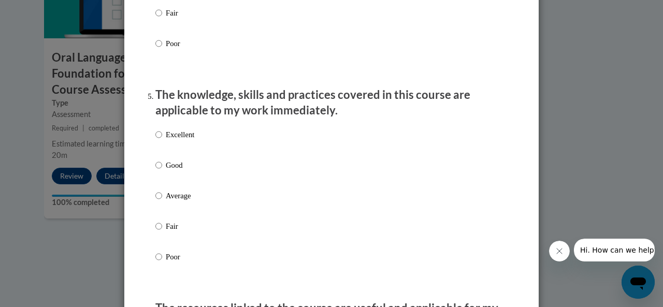
scroll to position [932, 0]
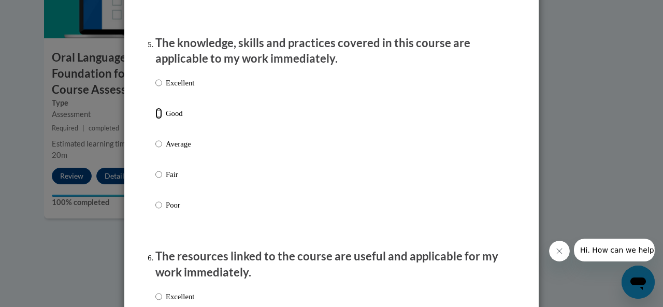
click at [155, 119] on input "Good" at bounding box center [158, 113] width 7 height 11
radio input "true"
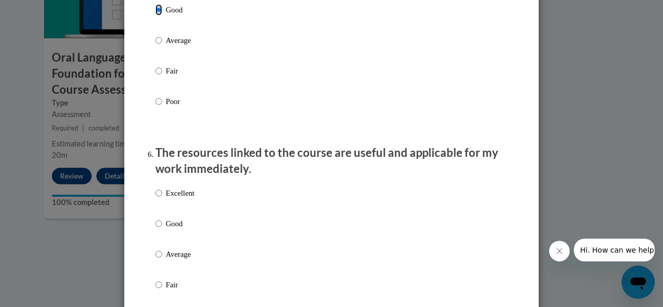
scroll to position [1088, 0]
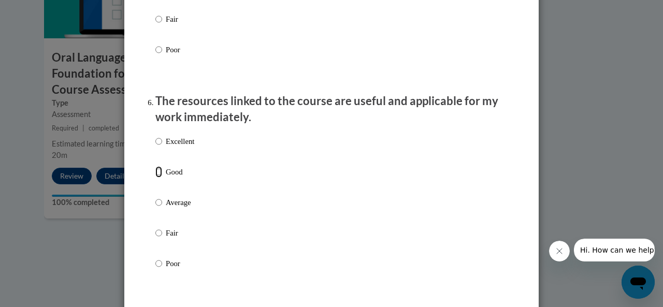
click at [155, 178] on input "Good" at bounding box center [158, 171] width 7 height 11
radio input "true"
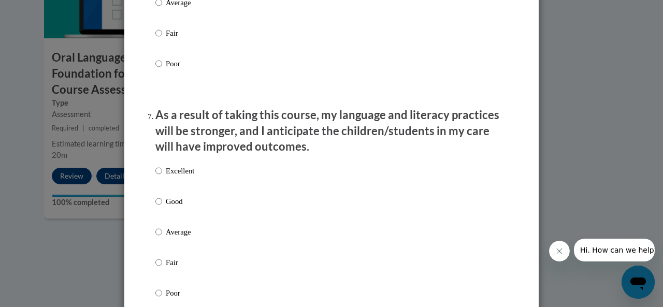
scroll to position [1295, 0]
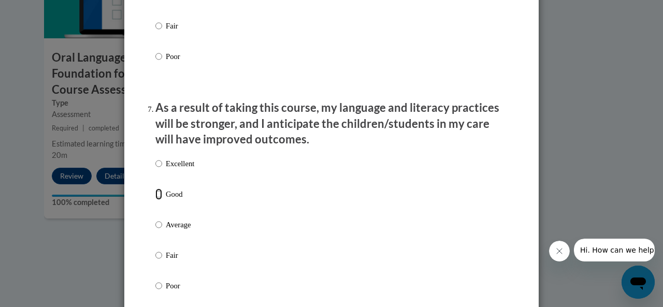
click at [155, 200] on input "Good" at bounding box center [158, 194] width 7 height 11
radio input "true"
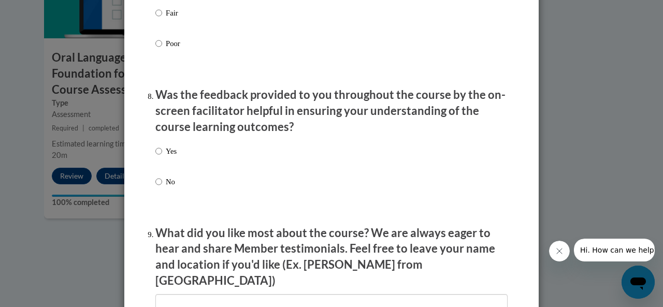
scroll to position [1554, 0]
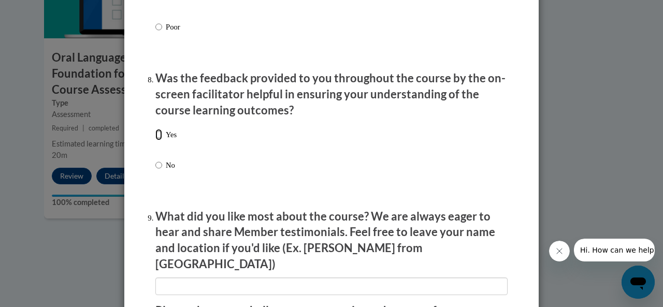
click at [155, 140] on input "Yes" at bounding box center [158, 134] width 7 height 11
radio input "true"
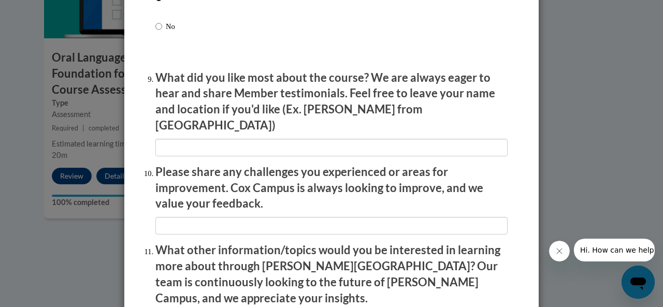
scroll to position [1709, 0]
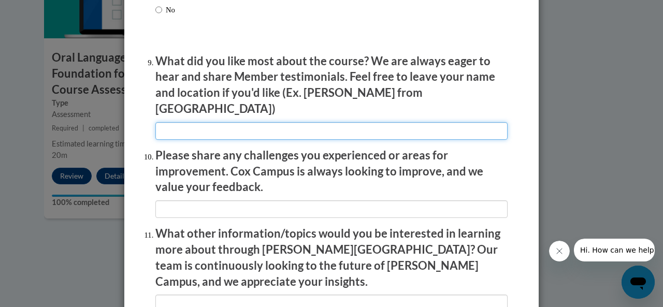
click at [199, 123] on input "textbox" at bounding box center [331, 131] width 352 height 18
type input "The strategies and implementation models provided"
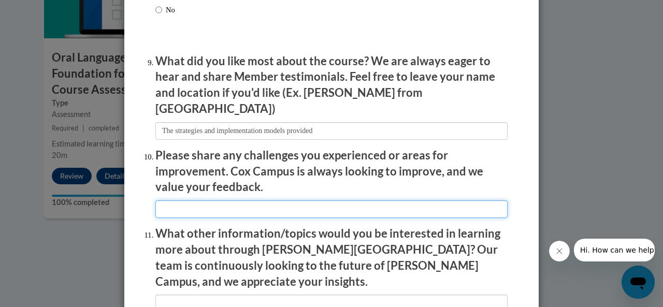
click at [308, 200] on input "textbox" at bounding box center [331, 209] width 352 height 18
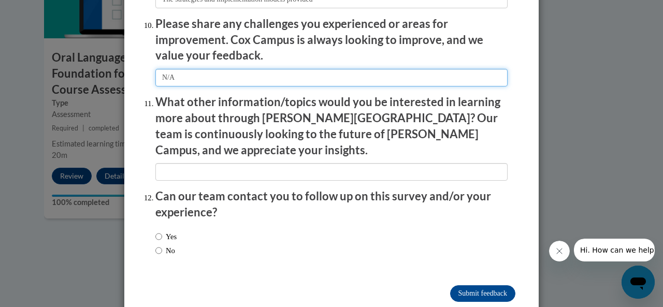
scroll to position [1846, 0]
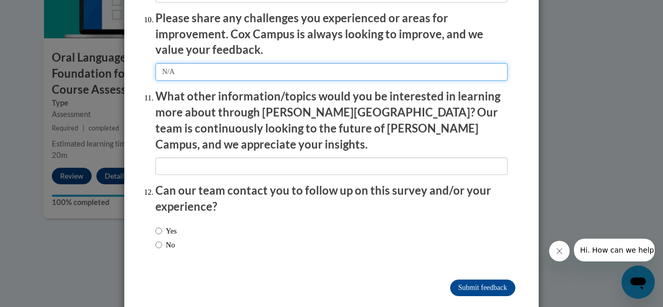
type input "N/A"
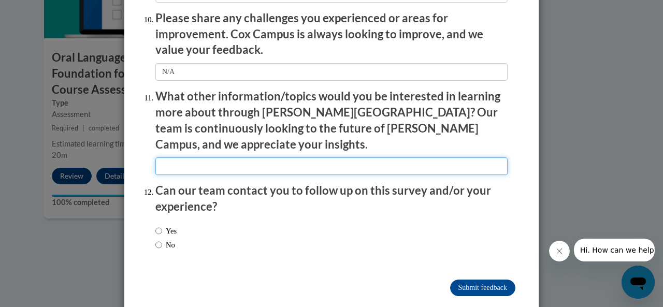
click at [276, 157] on input "textbox" at bounding box center [331, 166] width 352 height 18
type input "N/A"
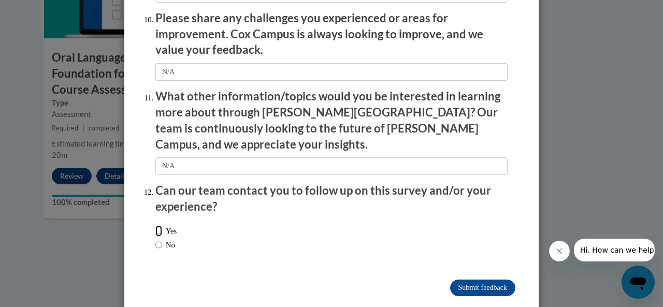
click at [156, 225] on input "Yes" at bounding box center [158, 230] width 7 height 11
radio input "true"
click at [477, 280] on input "Submit feedback" at bounding box center [482, 288] width 65 height 17
